Goal: Task Accomplishment & Management: Manage account settings

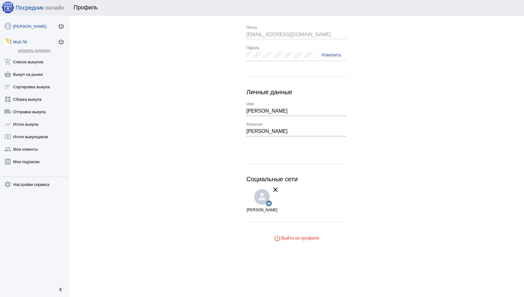
click at [26, 43] on div "Мой ЛК" at bounding box center [35, 42] width 45 height 5
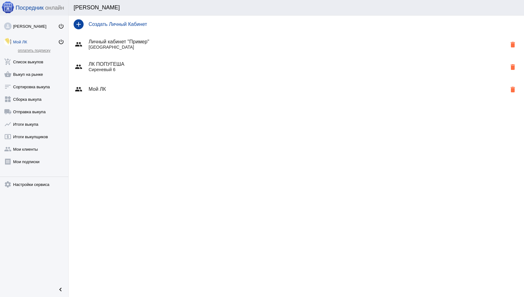
click at [154, 92] on div "group Мой ЛК delete" at bounding box center [297, 89] width 456 height 22
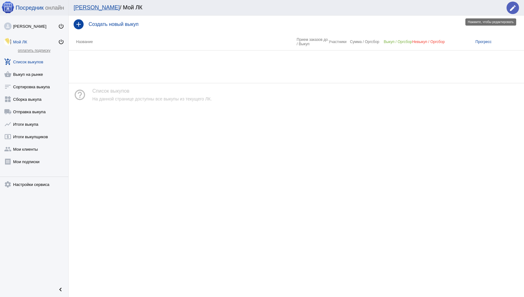
click at [510, 6] on mat-icon "edit" at bounding box center [512, 7] width 7 height 7
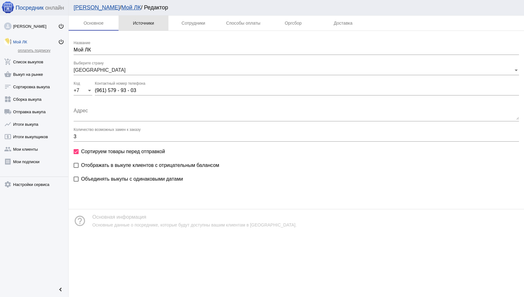
click at [147, 23] on div "Источники" at bounding box center [143, 23] width 21 height 5
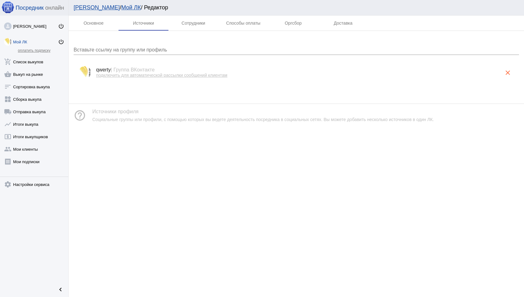
click at [148, 76] on span "подключить для автоматической рассылки сообщений клиентам" at bounding box center [161, 75] width 131 height 5
click at [511, 74] on mat-icon "clear" at bounding box center [507, 72] width 7 height 7
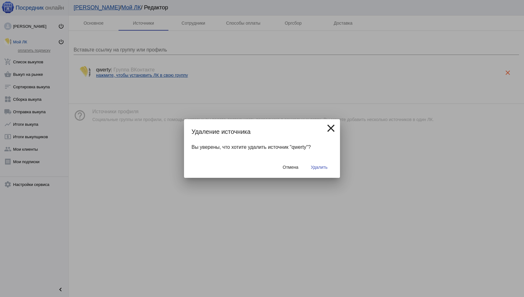
click at [322, 170] on button "Удалить" at bounding box center [319, 167] width 27 height 11
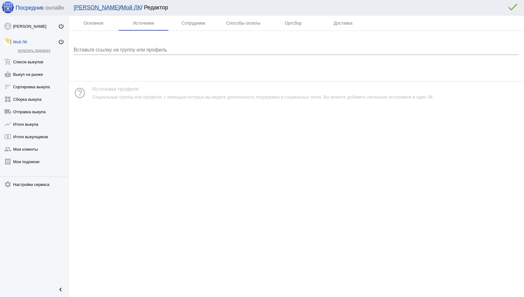
click at [115, 47] on div "Вставьте ссылку на группу или профиль" at bounding box center [297, 48] width 446 height 14
click at [145, 53] on div "Вставьте ссылку на группу или профиль" at bounding box center [297, 48] width 446 height 14
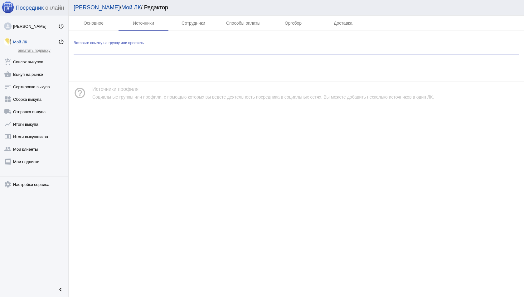
paste input "/api/companies?delete=true"
type input "/api/companies?delete=true"
paste input "[URL][DOMAIN_NAME]"
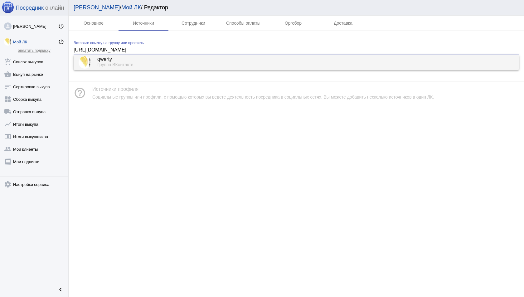
type input "[URL][DOMAIN_NAME]"
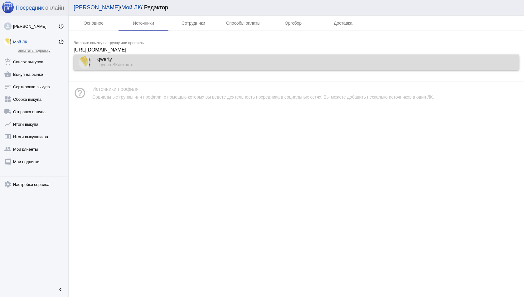
click at [179, 61] on div "qwerty" at bounding box center [305, 60] width 417 height 6
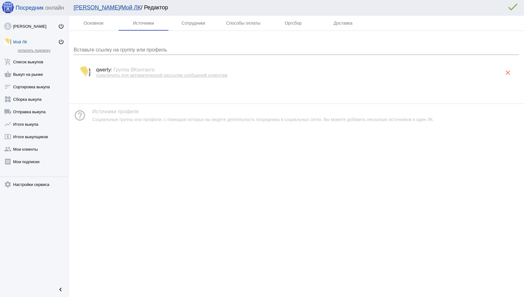
click at [174, 75] on span "подключить для автоматической рассылки сообщений клиентам" at bounding box center [161, 75] width 131 height 5
click at [506, 72] on mat-icon "clear" at bounding box center [507, 72] width 7 height 7
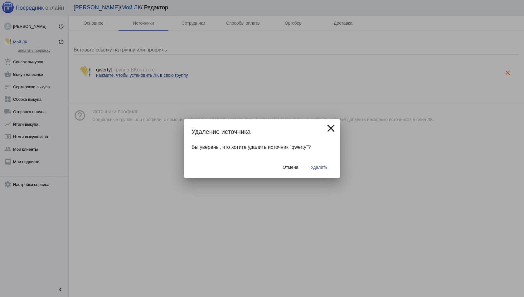
click at [323, 176] on div "Отмена Удалить" at bounding box center [262, 167] width 141 height 21
click at [323, 173] on div "Отмена Удалить" at bounding box center [262, 167] width 141 height 21
click at [323, 167] on span "Удалить" at bounding box center [319, 167] width 17 height 5
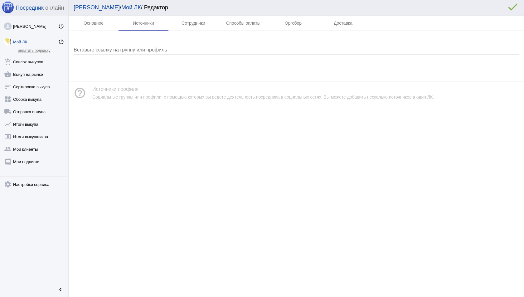
click at [149, 56] on div "Вставьте ссылку на группу или профиль" at bounding box center [297, 51] width 446 height 20
click at [149, 52] on input "Вставьте ссылку на группу или профиль" at bounding box center [297, 50] width 446 height 6
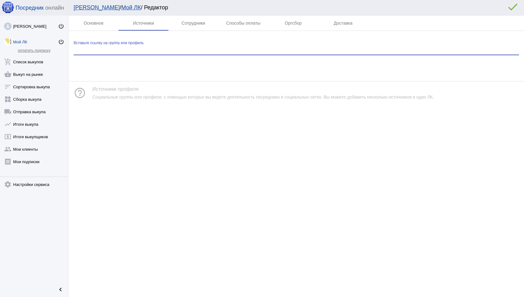
paste input "[URL][DOMAIN_NAME]"
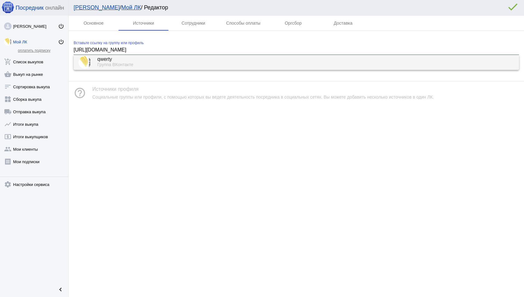
type input "[URL][DOMAIN_NAME]"
click at [125, 70] on mat-tab-body at bounding box center [297, 51] width 456 height 40
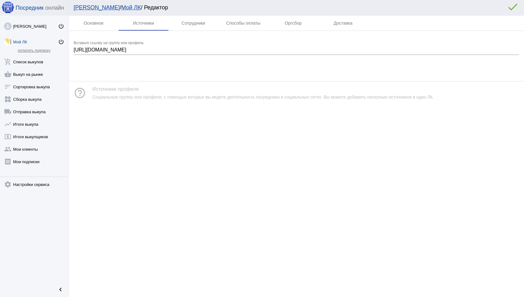
click at [124, 63] on mat-tab-body at bounding box center [297, 51] width 456 height 40
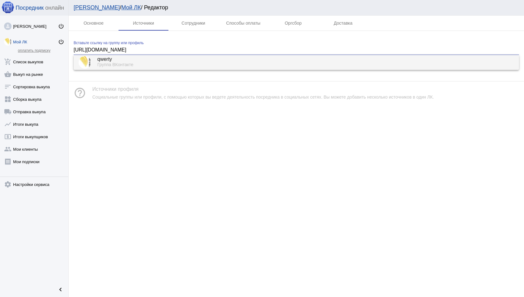
click at [148, 52] on input "[URL][DOMAIN_NAME]" at bounding box center [297, 50] width 446 height 6
click at [140, 63] on div "Группа ВКонтакте" at bounding box center [305, 65] width 417 height 6
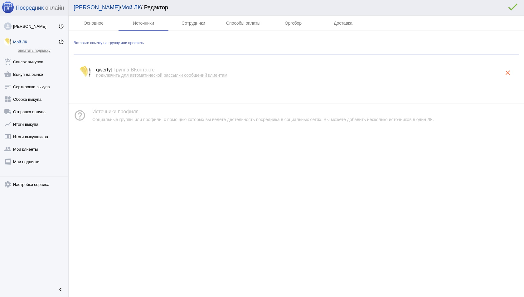
click at [140, 77] on span "подключить для автоматической рассылки сообщений клиентам" at bounding box center [161, 75] width 131 height 5
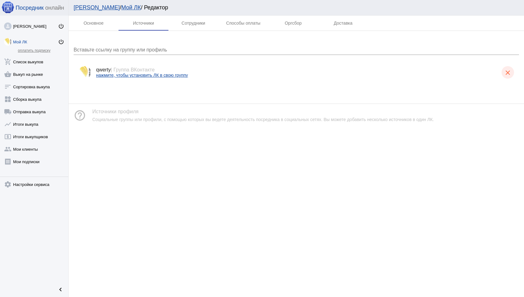
click at [504, 71] on button "clear" at bounding box center [508, 72] width 12 height 12
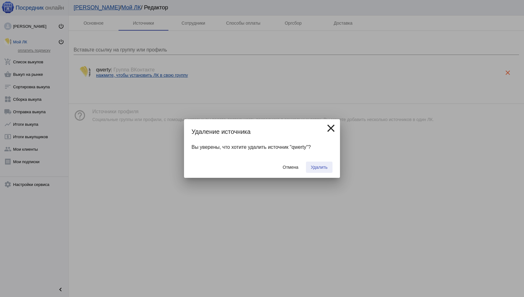
click at [307, 164] on button "Удалить" at bounding box center [319, 167] width 27 height 11
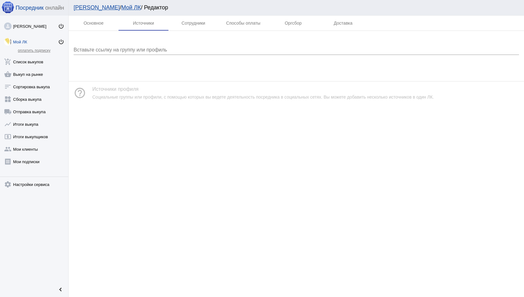
click at [105, 49] on input "Вставьте ссылку на группу или профиль" at bounding box center [297, 50] width 446 height 6
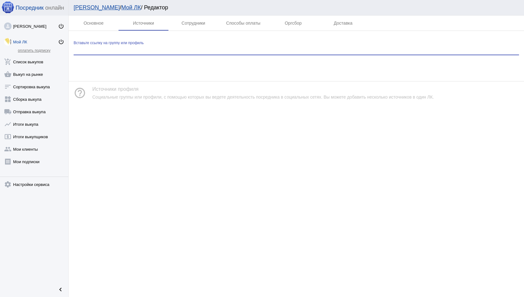
paste input "[URL][DOMAIN_NAME]"
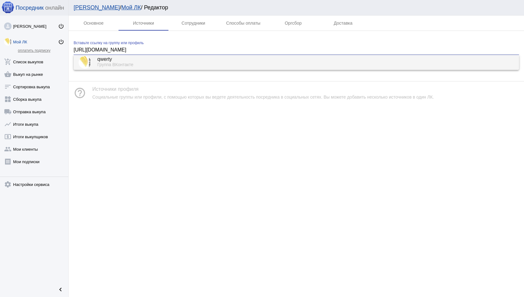
type input "[URL][DOMAIN_NAME]"
click at [365, 72] on app-interface-message "help_outline Источники профиля Социальные группы или профили, с помощью которых…" at bounding box center [297, 87] width 456 height 33
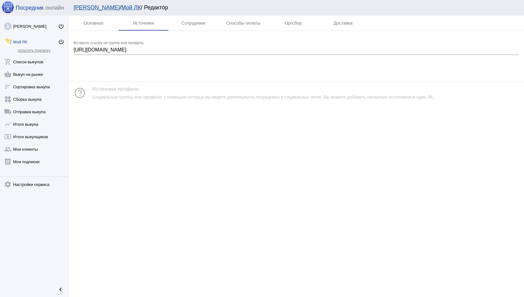
click at [360, 67] on mat-tab-body at bounding box center [297, 51] width 456 height 40
click at [321, 41] on div "https://vk.com/club108222644 Вставьте ссылку на группу или профиль" at bounding box center [297, 48] width 446 height 14
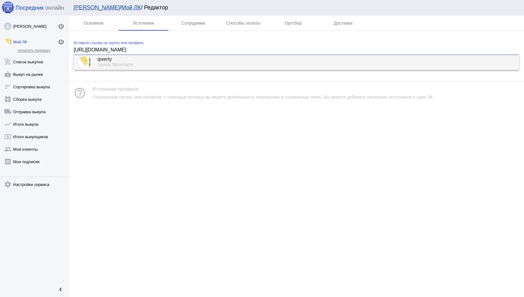
click at [313, 51] on input "[URL][DOMAIN_NAME]" at bounding box center [297, 50] width 446 height 6
click at [302, 59] on div "qwerty" at bounding box center [305, 60] width 417 height 6
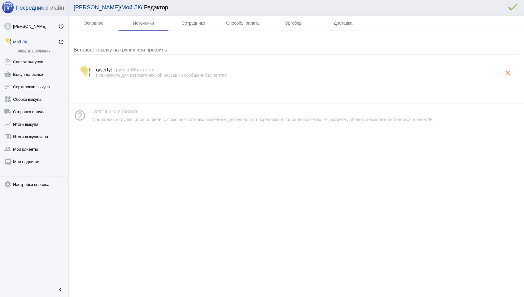
click at [189, 77] on span "подключить для автоматической рассылки сообщений клиентам" at bounding box center [161, 75] width 131 height 5
click at [513, 72] on button "clear" at bounding box center [508, 72] width 12 height 12
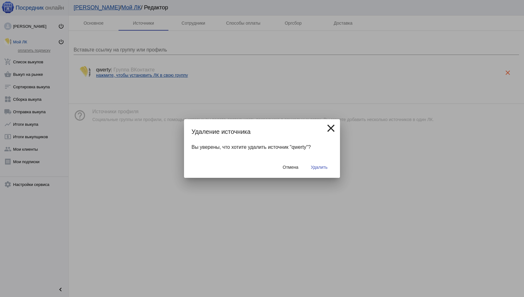
click at [320, 163] on button "Удалить" at bounding box center [319, 167] width 27 height 11
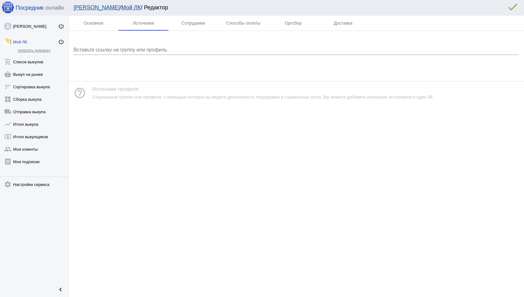
click at [178, 52] on input "Вставьте ссылку на группу или профиль" at bounding box center [297, 50] width 446 height 6
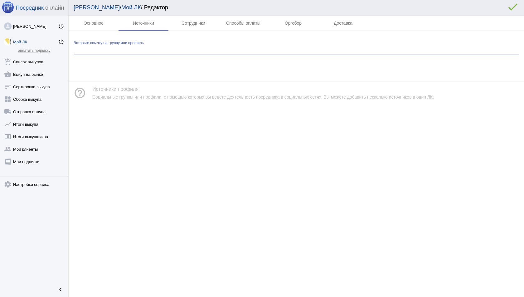
paste input "[URL][DOMAIN_NAME]"
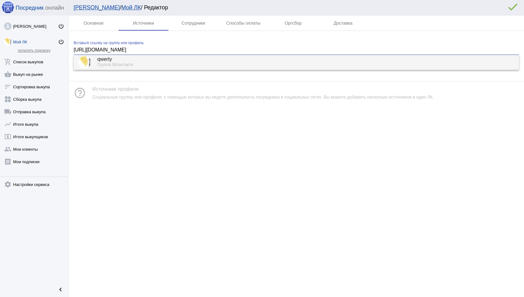
type input "[URL][DOMAIN_NAME]"
click at [141, 66] on div "Группа ВКонтакте" at bounding box center [305, 65] width 417 height 6
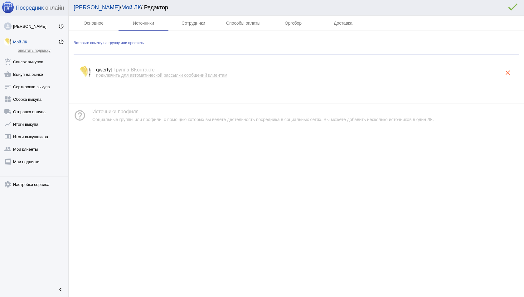
click at [187, 77] on span "подключить для автоматической рассылки сообщений клиентам" at bounding box center [161, 75] width 131 height 5
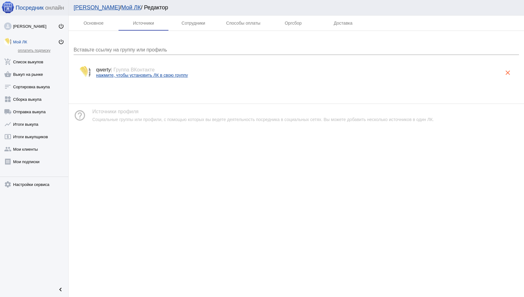
click at [508, 75] on mat-icon "clear" at bounding box center [507, 72] width 7 height 7
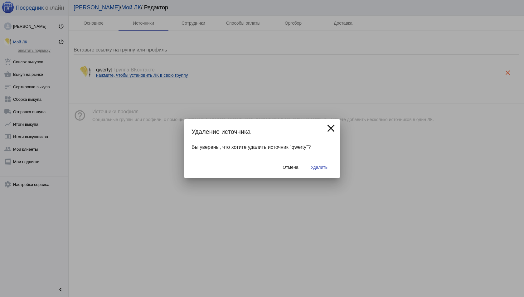
click at [319, 168] on span "Удалить" at bounding box center [319, 167] width 17 height 5
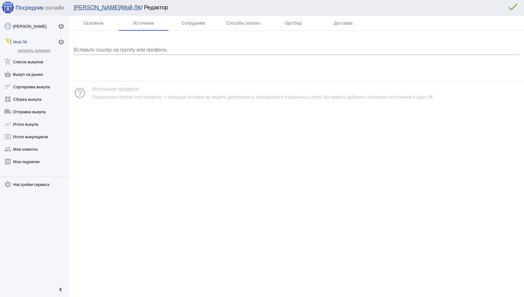
click at [121, 51] on input "Вставьте ссылку на группу или профиль" at bounding box center [297, 50] width 446 height 6
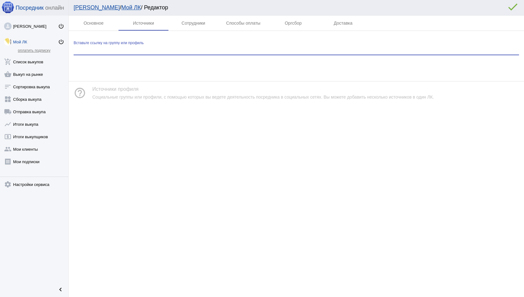
click at [121, 51] on input "Вставьте ссылку на группу или профиль" at bounding box center [297, 50] width 446 height 6
paste input "https://vk.com/shdwdms"
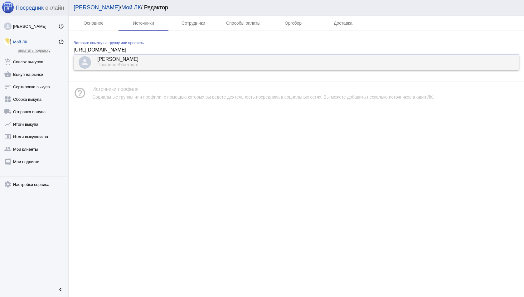
type input "https://vk.com/shdwdms"
click at [130, 67] on div "Профиль ВКонтакте" at bounding box center [305, 65] width 417 height 6
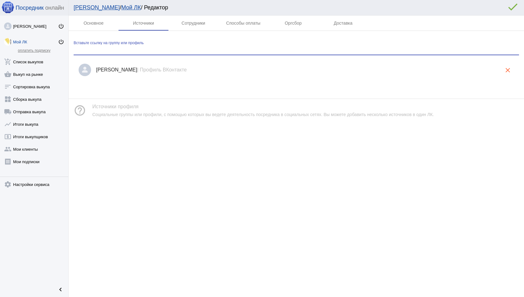
click at [504, 68] on mat-icon "clear" at bounding box center [507, 69] width 7 height 7
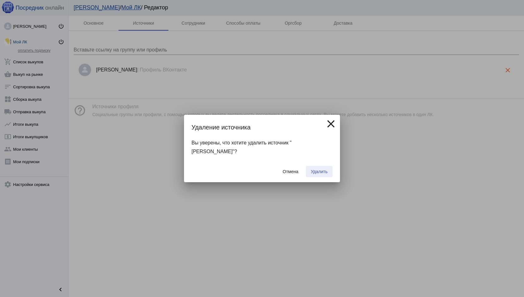
click at [319, 173] on span "Удалить" at bounding box center [319, 171] width 17 height 5
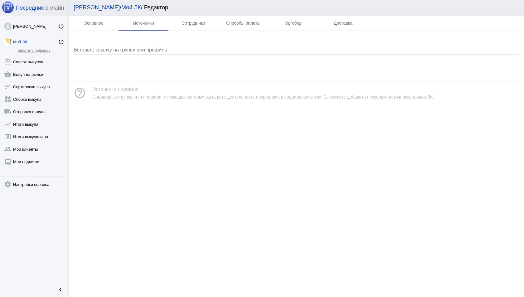
click at [168, 52] on input "Вставьте ссылку на группу или профиль" at bounding box center [297, 50] width 446 height 6
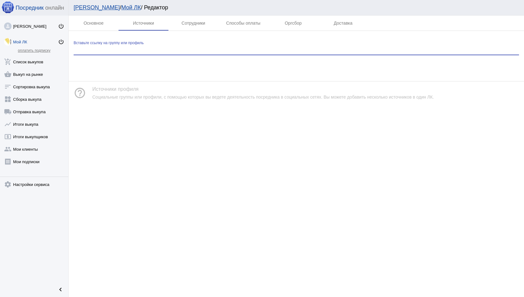
paste input "[URL][DOMAIN_NAME]"
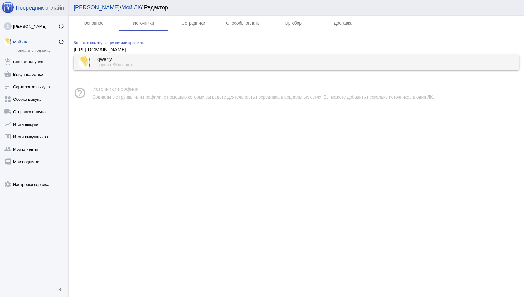
type input "[URL][DOMAIN_NAME]"
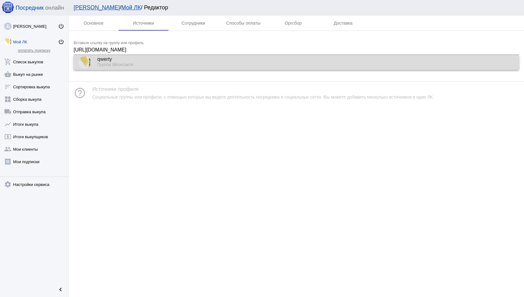
click at [154, 63] on div "Группа ВКонтакте" at bounding box center [305, 65] width 417 height 6
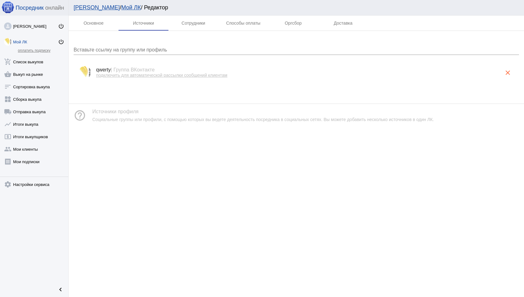
drag, startPoint x: 234, startPoint y: 78, endPoint x: 135, endPoint y: 84, distance: 98.8
click at [135, 84] on div "Вставьте ссылку на группу или профиль qwerty | Группа ВКонтакте подключить для …" at bounding box center [297, 62] width 456 height 63
drag, startPoint x: 244, startPoint y: 72, endPoint x: 153, endPoint y: 70, distance: 91.5
click at [153, 70] on div "qwerty | Группа ВКонтакте подключить для автоматической рассылки сообщений клие…" at bounding box center [296, 72] width 411 height 11
click at [240, 76] on p "подключить для автоматической рассылки сообщений клиентам" at bounding box center [299, 75] width 406 height 5
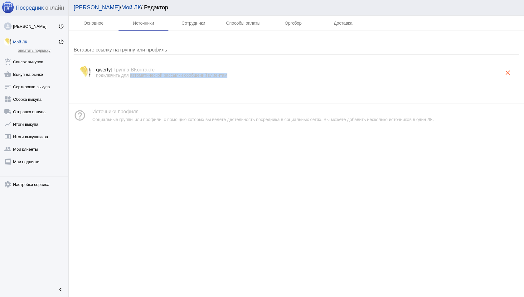
drag, startPoint x: 234, startPoint y: 76, endPoint x: 131, endPoint y: 75, distance: 103.3
click at [131, 75] on p "подключить для автоматической рассылки сообщений клиентам" at bounding box center [299, 75] width 406 height 5
copy span "автоматической рассылки сообщений клиентам"
click at [510, 73] on mat-icon "clear" at bounding box center [507, 72] width 7 height 7
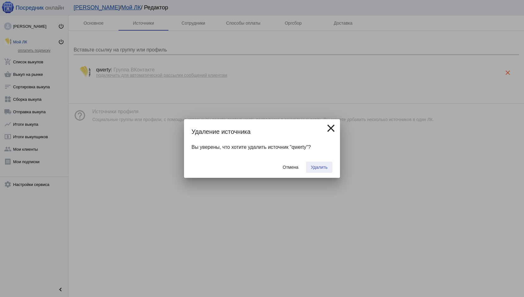
click at [321, 166] on span "Удалить" at bounding box center [319, 167] width 17 height 5
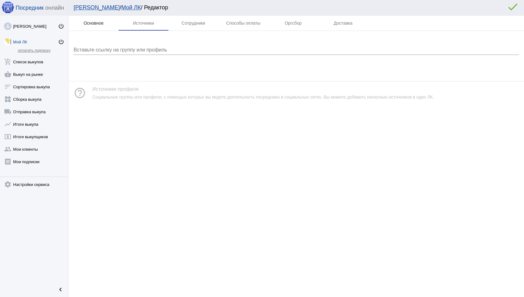
click at [94, 21] on div "Основное" at bounding box center [94, 23] width 20 height 5
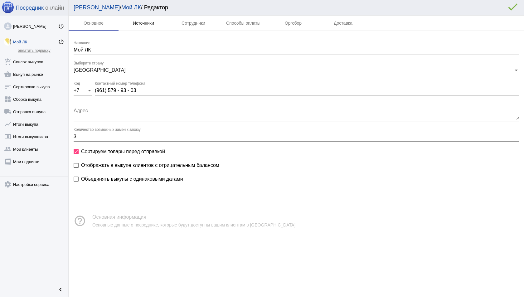
click at [135, 18] on div "Источники" at bounding box center [144, 23] width 50 height 15
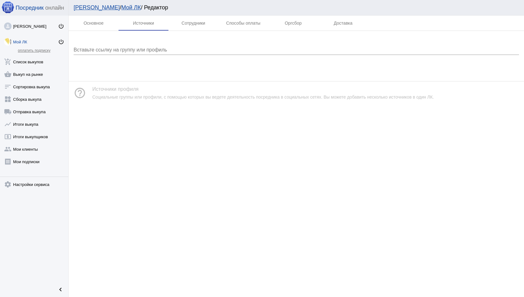
click at [109, 46] on div "Вставьте ссылку на группу или профиль" at bounding box center [297, 48] width 446 height 14
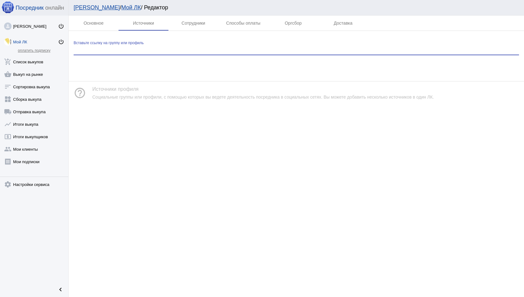
paste input "автоматической рассылки сообщений клиентам"
type input "автоматической рассылки сообщений клиентам"
paste input "[URL][DOMAIN_NAME]"
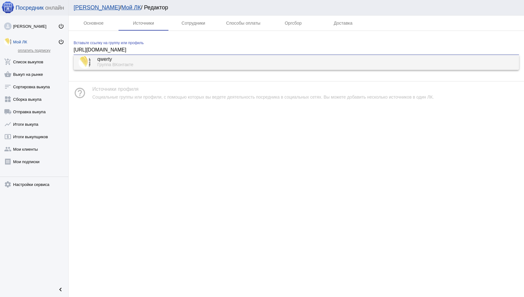
type input "[URL][DOMAIN_NAME]"
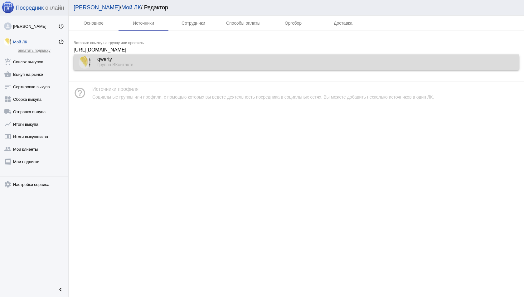
click at [110, 61] on div "qwerty" at bounding box center [305, 60] width 417 height 6
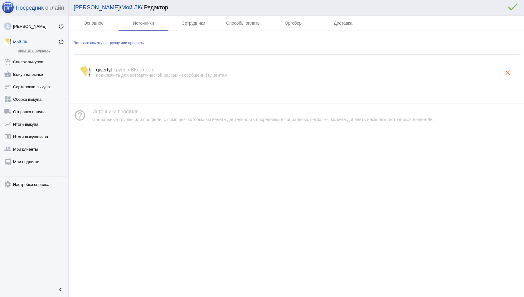
click at [164, 76] on span "подключить для автоматической рассылки сообщений клиентам" at bounding box center [161, 75] width 131 height 5
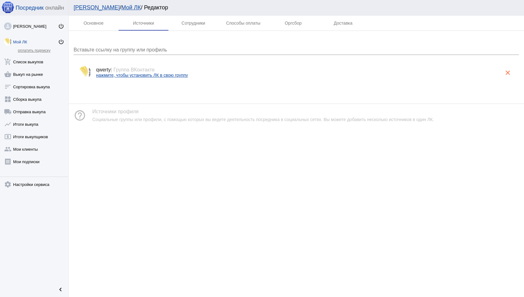
click at [173, 75] on link "нажмите, чтобы установить ЛК в свою группу" at bounding box center [142, 75] width 92 height 5
click at [508, 71] on mat-icon "clear" at bounding box center [507, 72] width 7 height 7
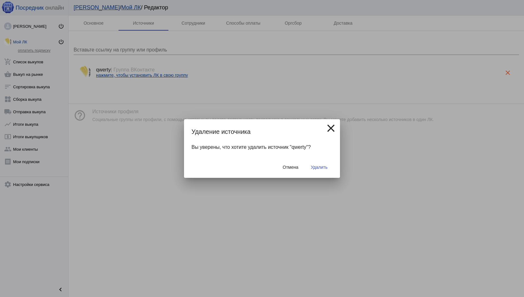
click at [320, 167] on span "Удалить" at bounding box center [319, 167] width 17 height 5
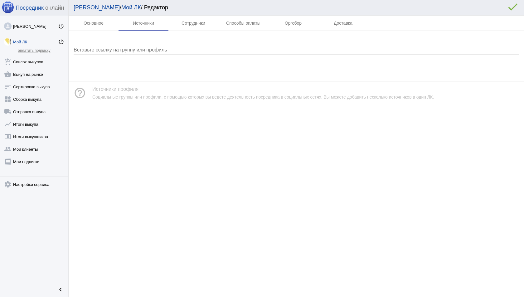
click at [145, 51] on input "Вставьте ссылку на группу или профиль" at bounding box center [297, 50] width 446 height 6
type input "≠"
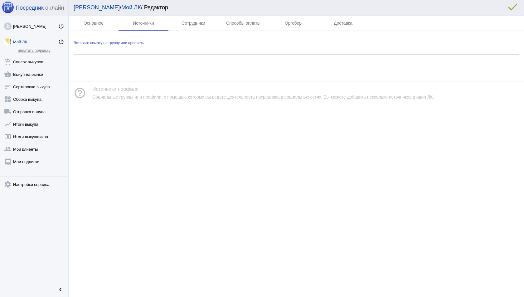
paste input "[URL][DOMAIN_NAME]"
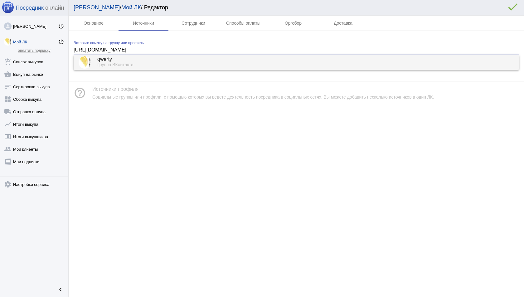
type input "[URL][DOMAIN_NAME]"
click at [133, 66] on div "Группа ВКонтакте" at bounding box center [305, 65] width 417 height 6
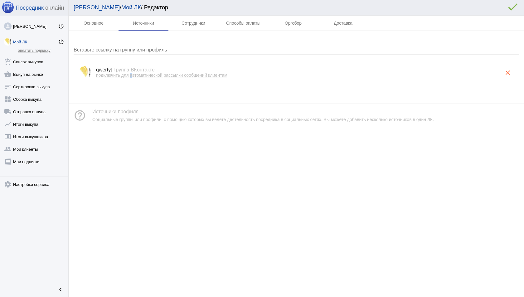
drag, startPoint x: 133, startPoint y: 76, endPoint x: 132, endPoint y: 74, distance: 3.2
click at [131, 74] on span "подключить для автоматической рассылки сообщений клиентам" at bounding box center [161, 75] width 131 height 5
